Goal: Information Seeking & Learning: Learn about a topic

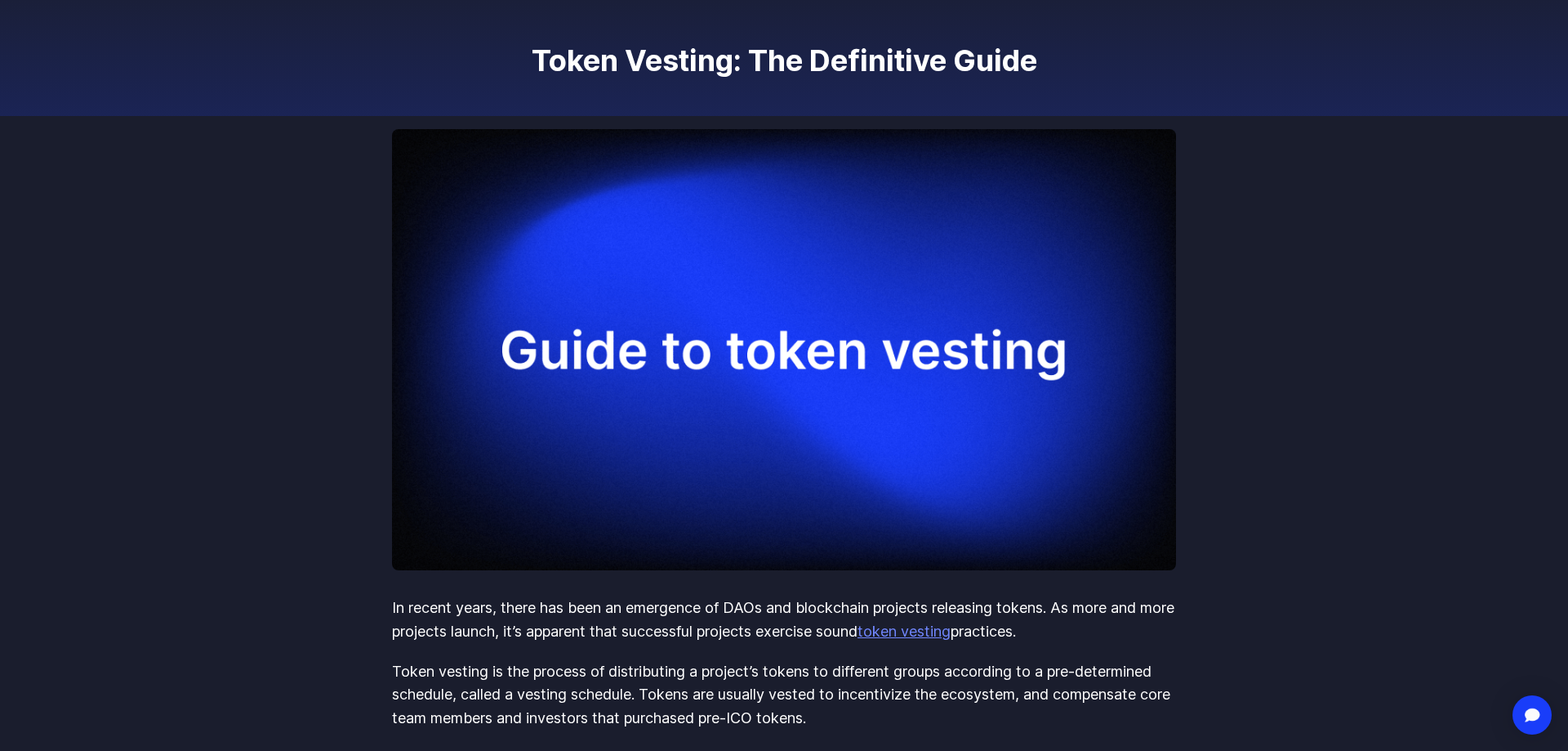
scroll to position [145, 0]
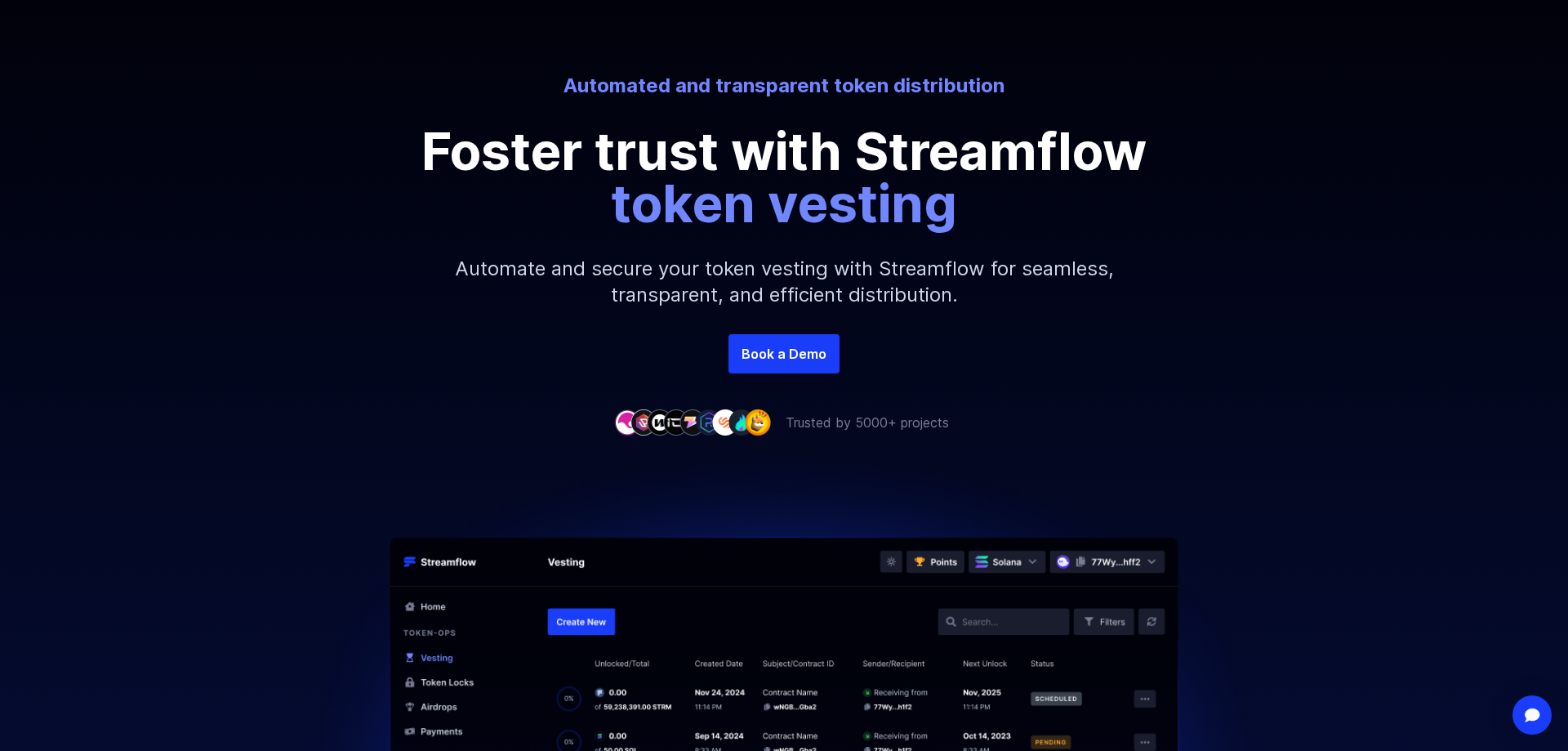
scroll to position [125, 0]
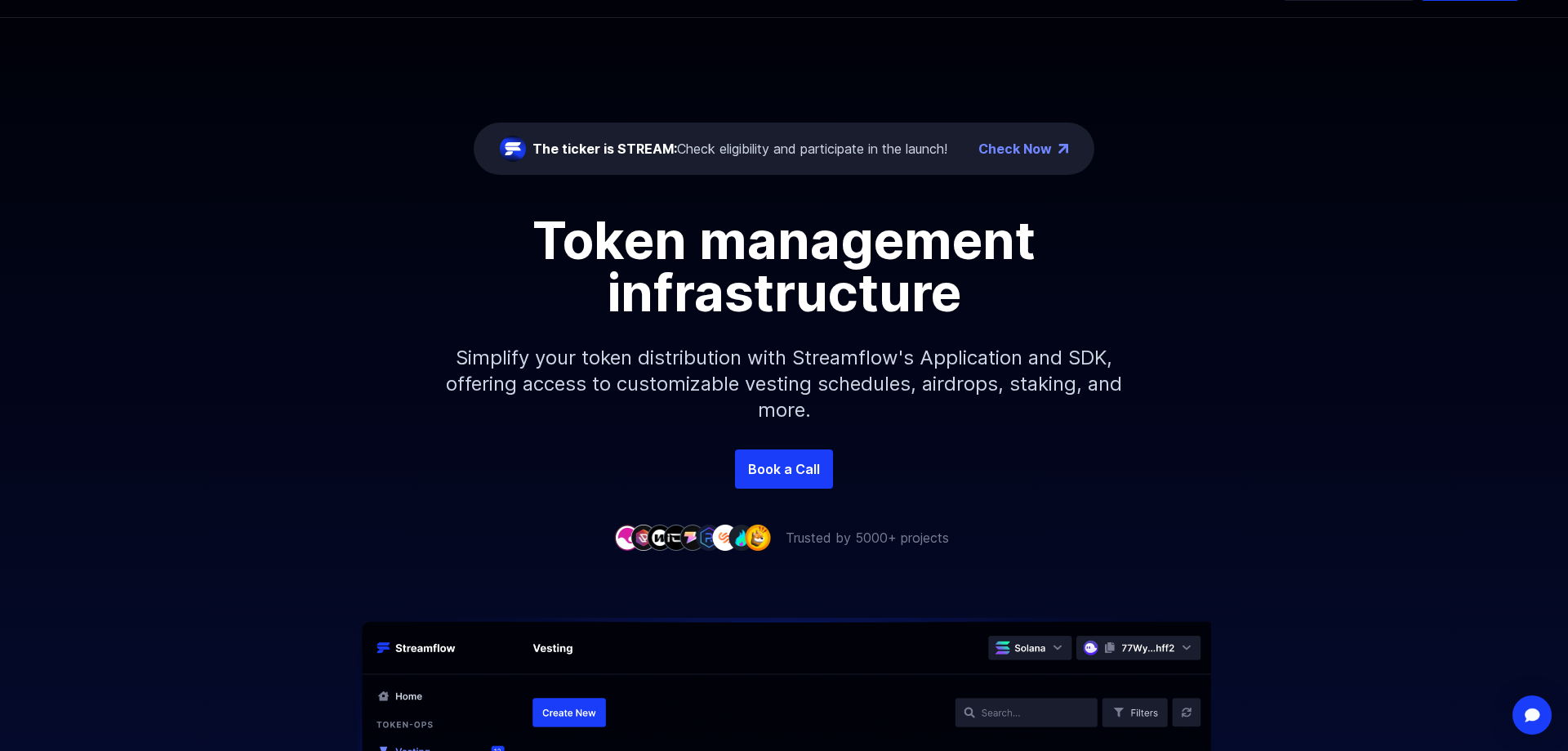
scroll to position [94, 0]
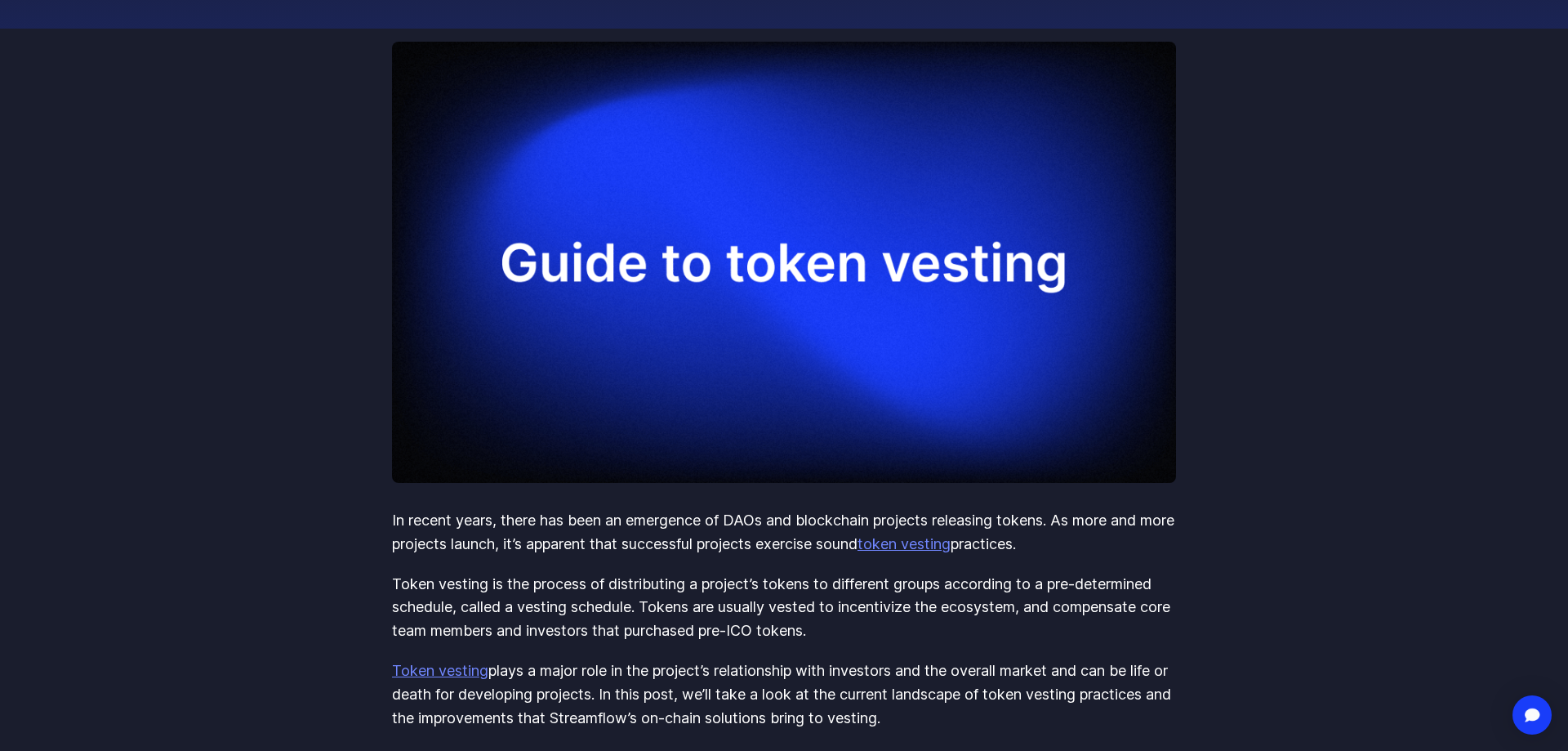
scroll to position [206, 0]
